Goal: Information Seeking & Learning: Learn about a topic

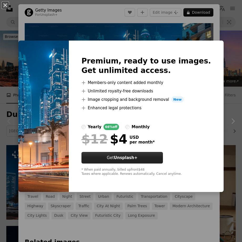
click at [129, 155] on button "Get Unsplash+" at bounding box center [123, 158] width 82 height 12
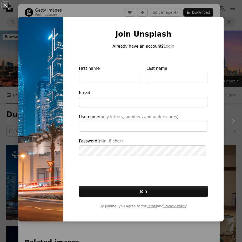
type input "**********"
click button "An X shape" at bounding box center [5, 5] width 6 height 6
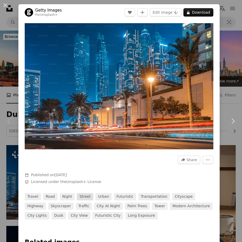
click at [85, 193] on link "street" at bounding box center [85, 196] width 17 height 7
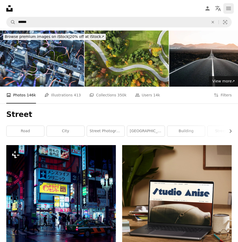
click at [232, 5] on icon "navigation menu" at bounding box center [229, 8] width 6 height 6
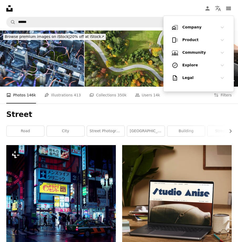
click at [202, 54] on h1 "Community" at bounding box center [199, 52] width 33 height 5
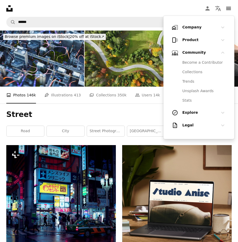
click at [176, 117] on div "Explore Chevron down" at bounding box center [199, 112] width 54 height 11
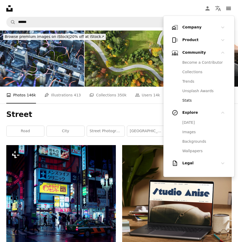
click at [186, 100] on link "Stats" at bounding box center [202, 100] width 47 height 9
